Goal: Task Accomplishment & Management: Use online tool/utility

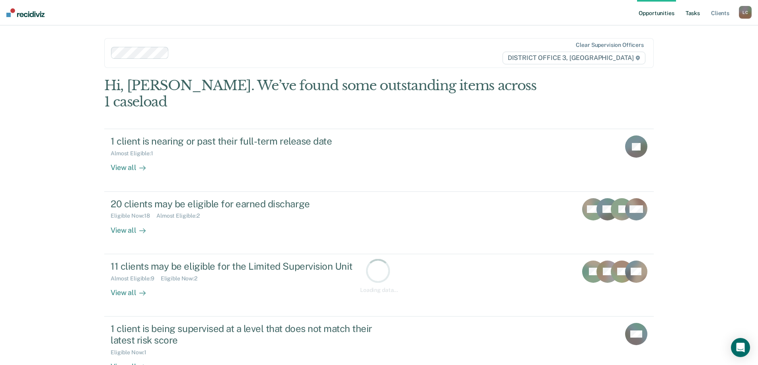
click at [698, 11] on link "Tasks" at bounding box center [692, 12] width 17 height 25
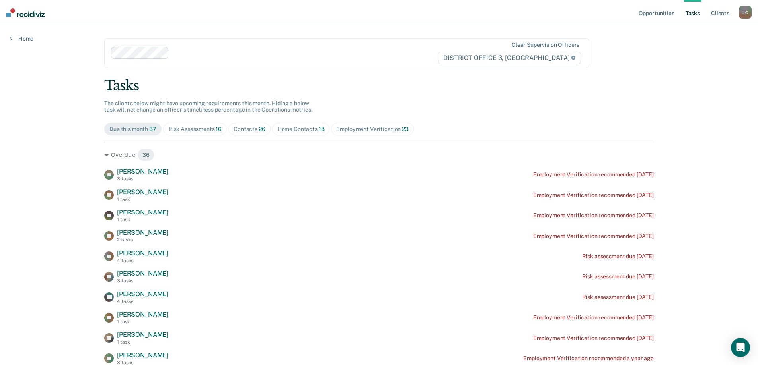
click at [689, 14] on link "Tasks" at bounding box center [692, 12] width 17 height 25
click at [304, 124] on span "Home Contacts 18" at bounding box center [301, 129] width 58 height 13
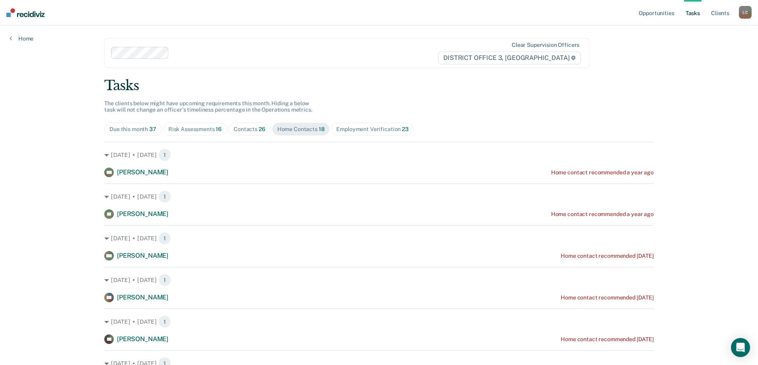
click at [458, 78] on div "Tasks" at bounding box center [378, 86] width 549 height 16
drag, startPoint x: 188, startPoint y: 130, endPoint x: 10, endPoint y: 148, distance: 179.8
click at [187, 131] on div "Risk Assessments 16" at bounding box center [194, 129] width 53 height 7
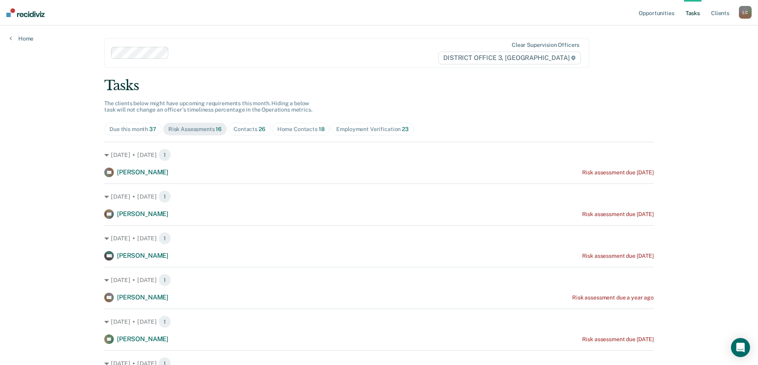
click at [297, 128] on div "Home Contacts 18" at bounding box center [300, 129] width 47 height 7
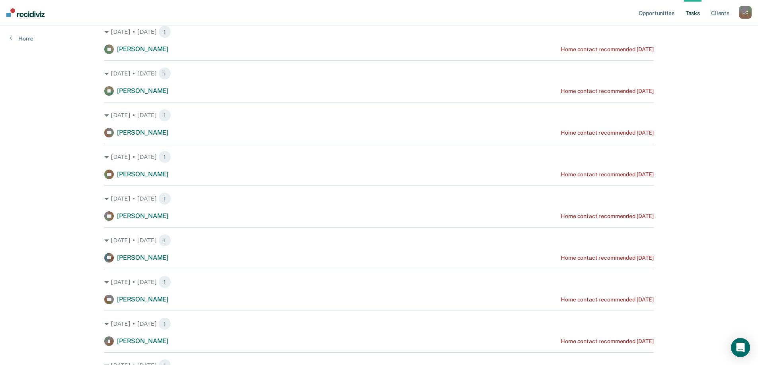
scroll to position [329, 0]
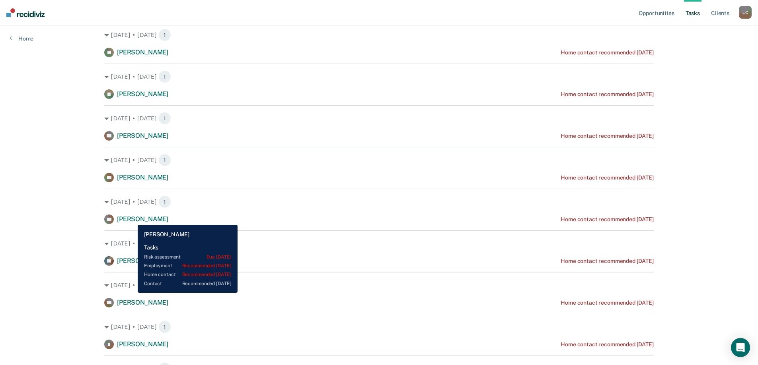
click at [132, 219] on span "[PERSON_NAME]" at bounding box center [142, 220] width 51 height 8
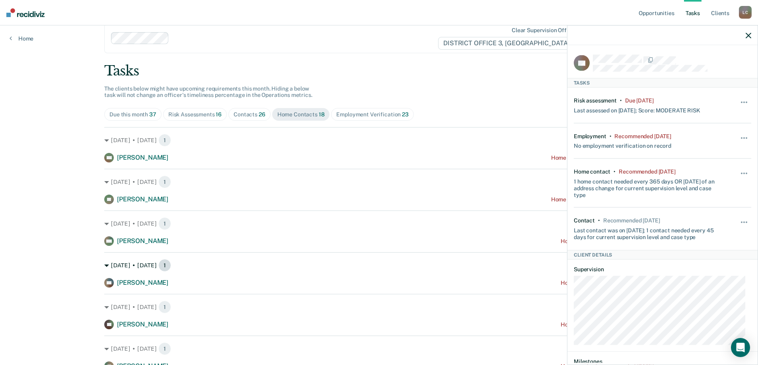
scroll to position [11, 0]
